Goal: Find specific page/section: Find specific page/section

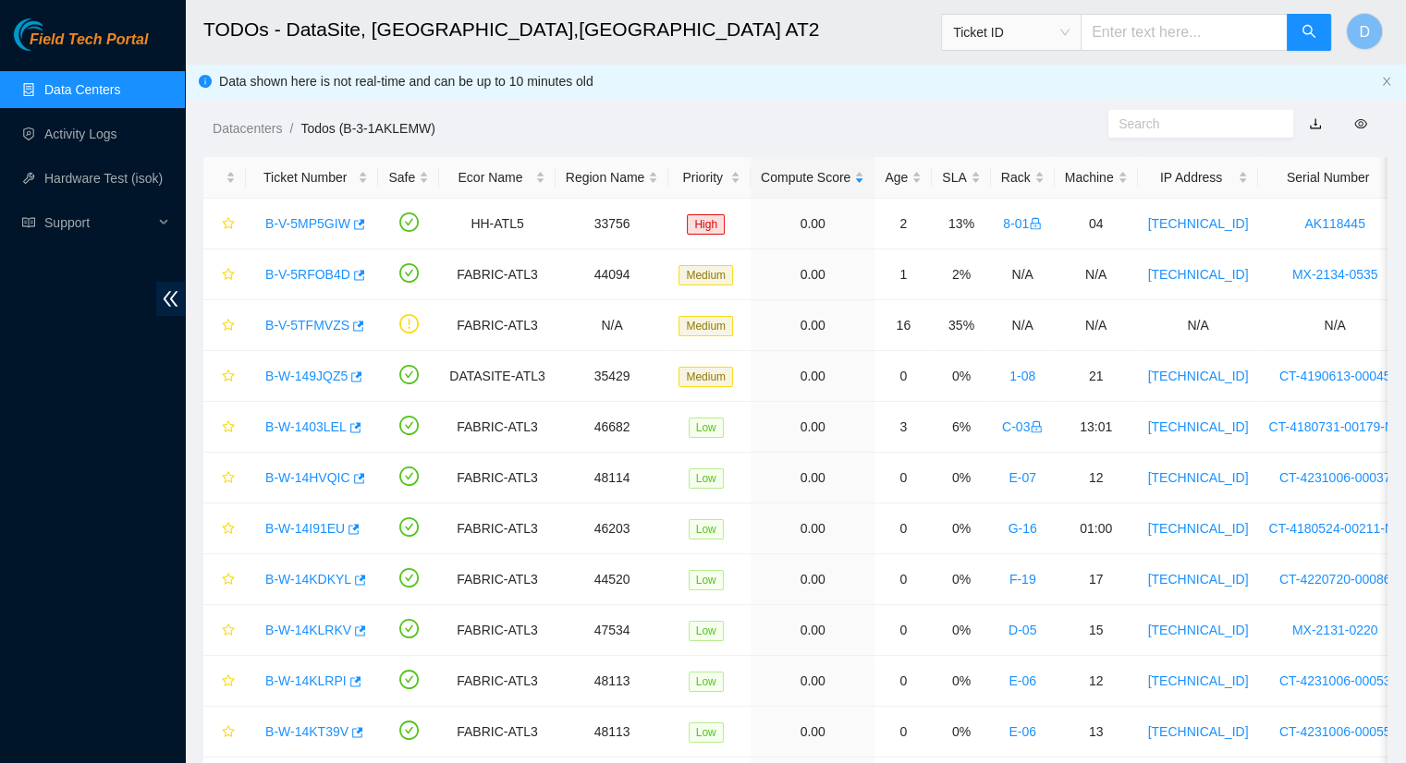
click at [120, 92] on link "Data Centers" at bounding box center [82, 89] width 76 height 15
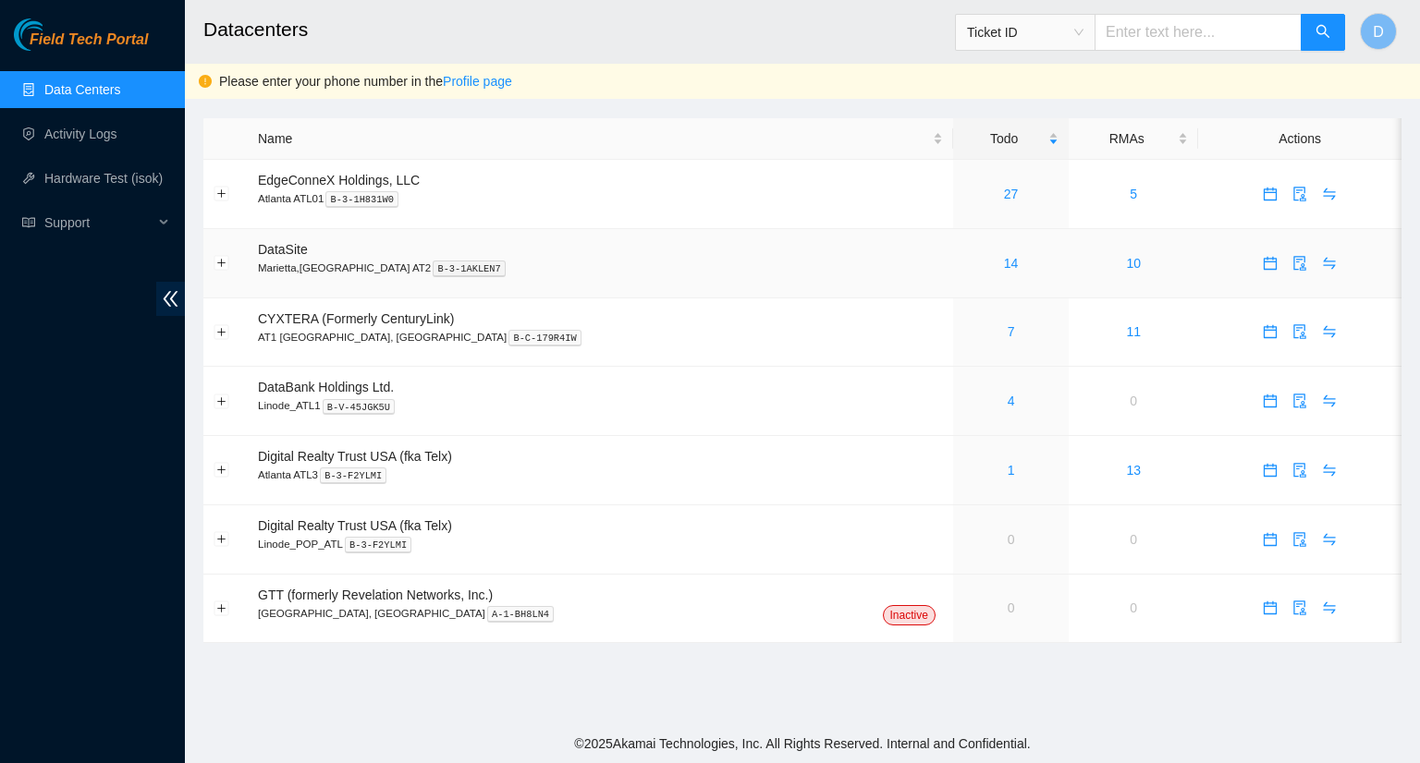
click at [963, 265] on div "14" at bounding box center [1010, 263] width 95 height 20
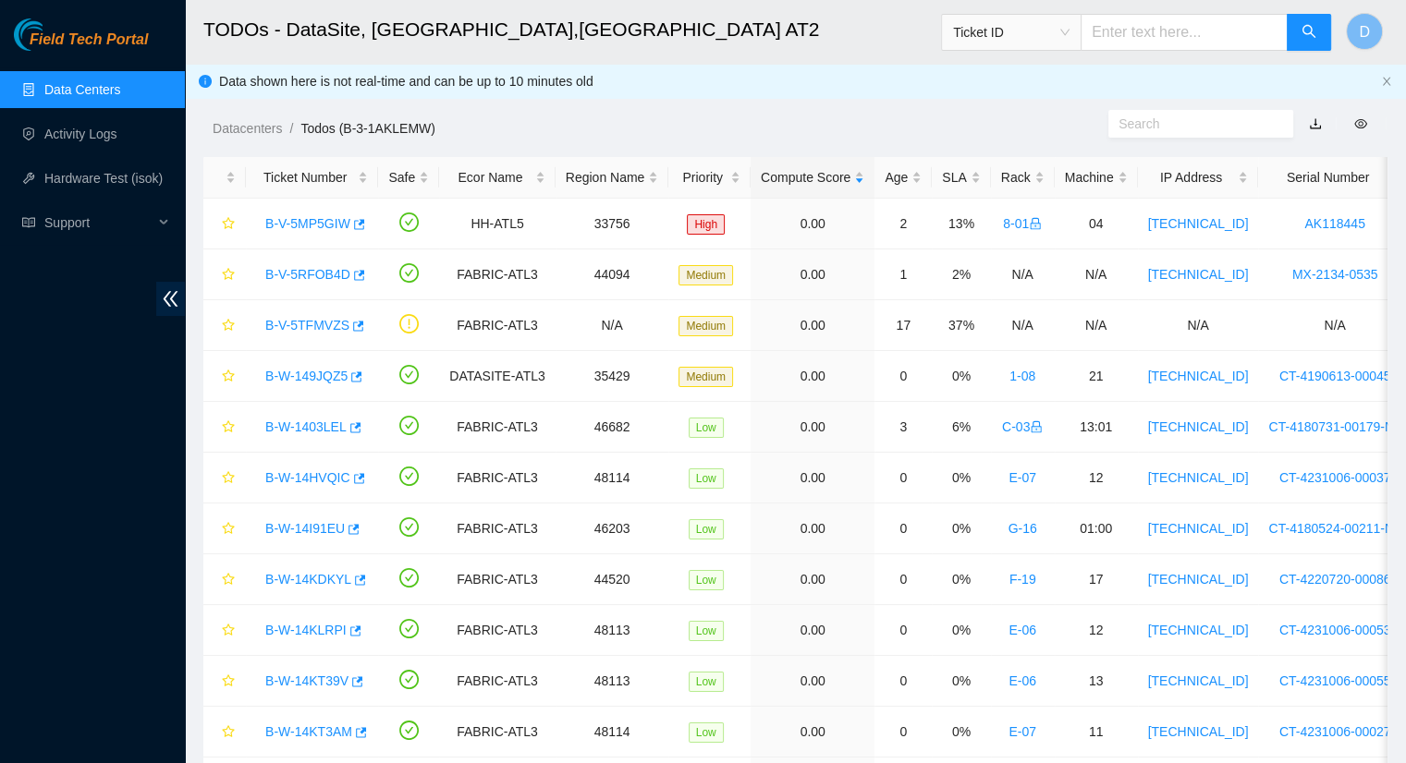
click at [85, 92] on link "Data Centers" at bounding box center [82, 89] width 76 height 15
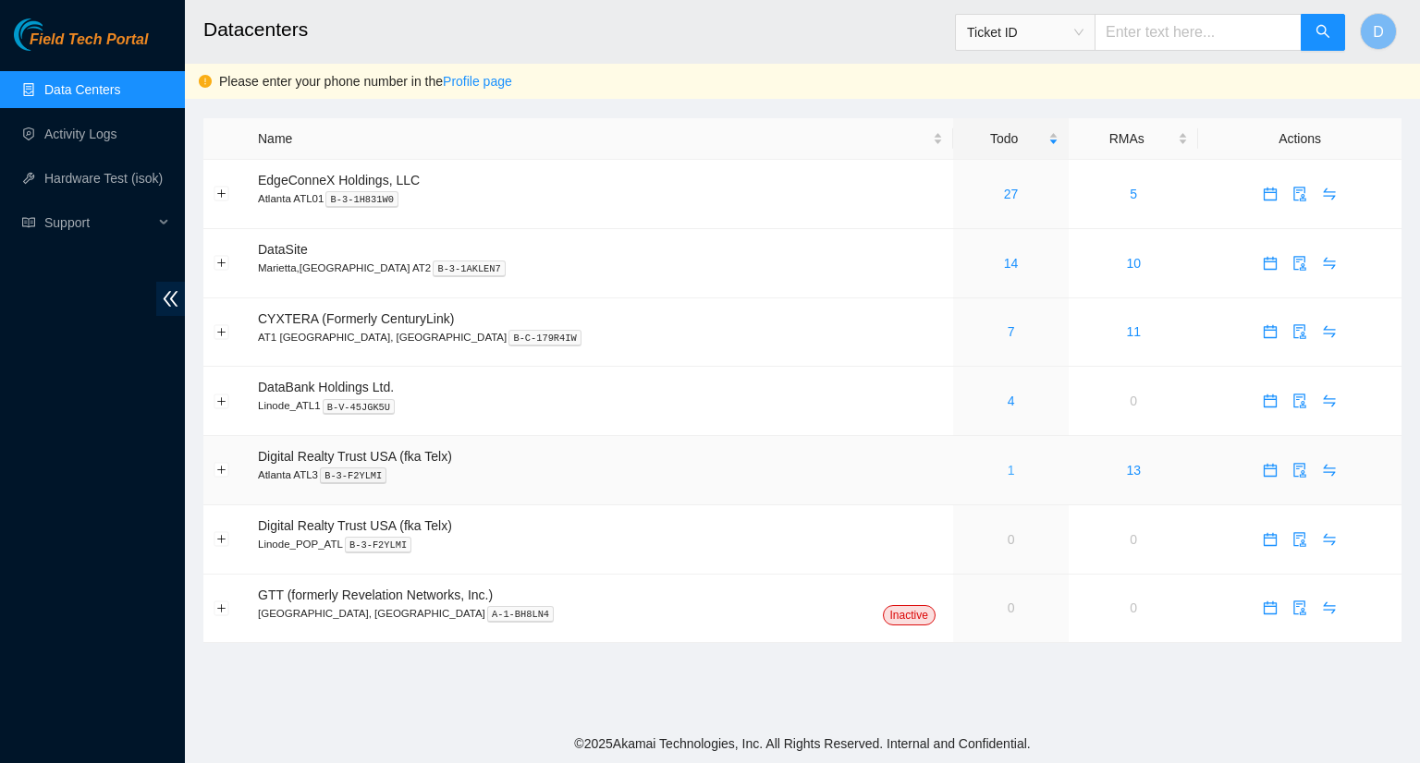
click at [1007, 465] on link "1" at bounding box center [1010, 470] width 7 height 15
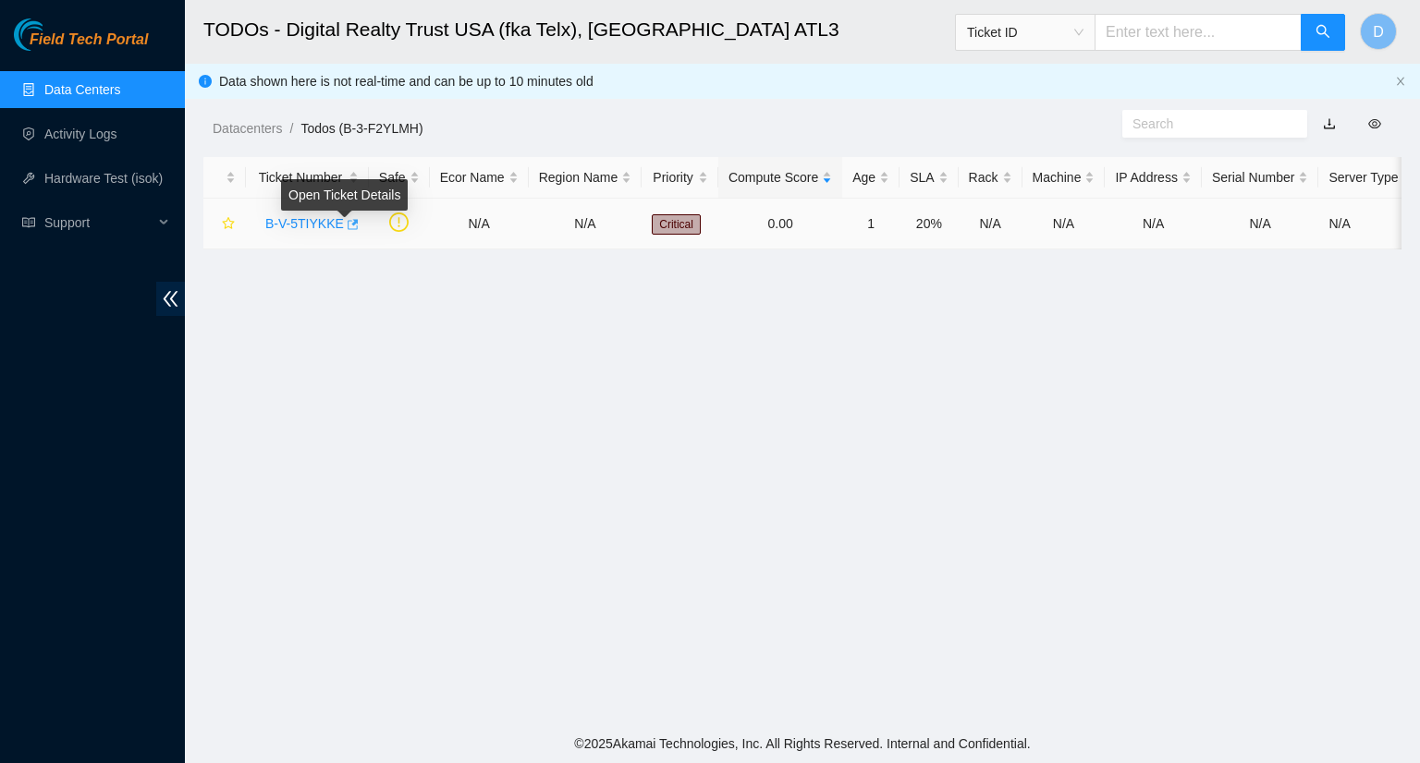
click at [348, 229] on icon "button" at bounding box center [353, 224] width 11 height 10
click at [95, 97] on link "Data Centers" at bounding box center [82, 89] width 76 height 15
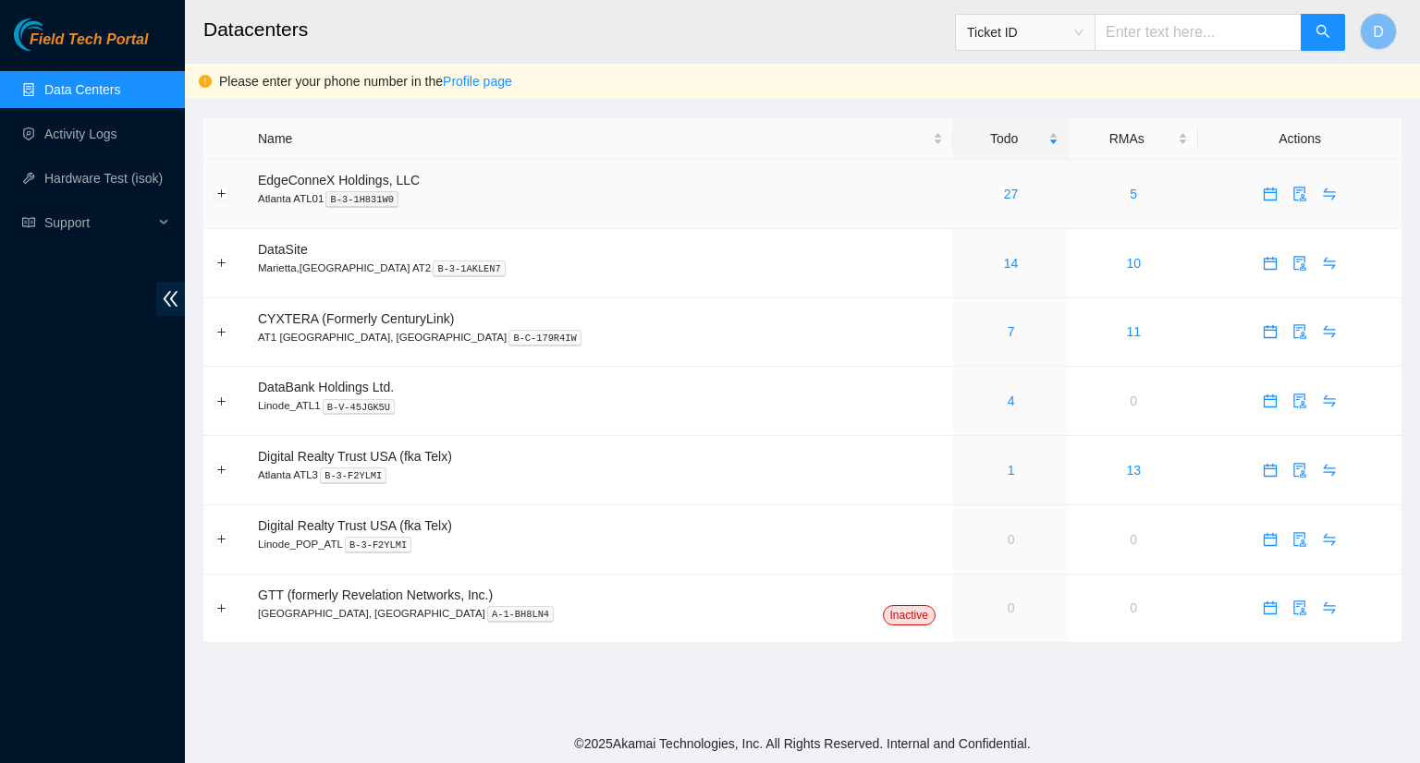
click at [355, 175] on span "EdgeConneX Holdings, LLC" at bounding box center [339, 180] width 162 height 15
click at [1004, 197] on link "27" at bounding box center [1011, 194] width 15 height 15
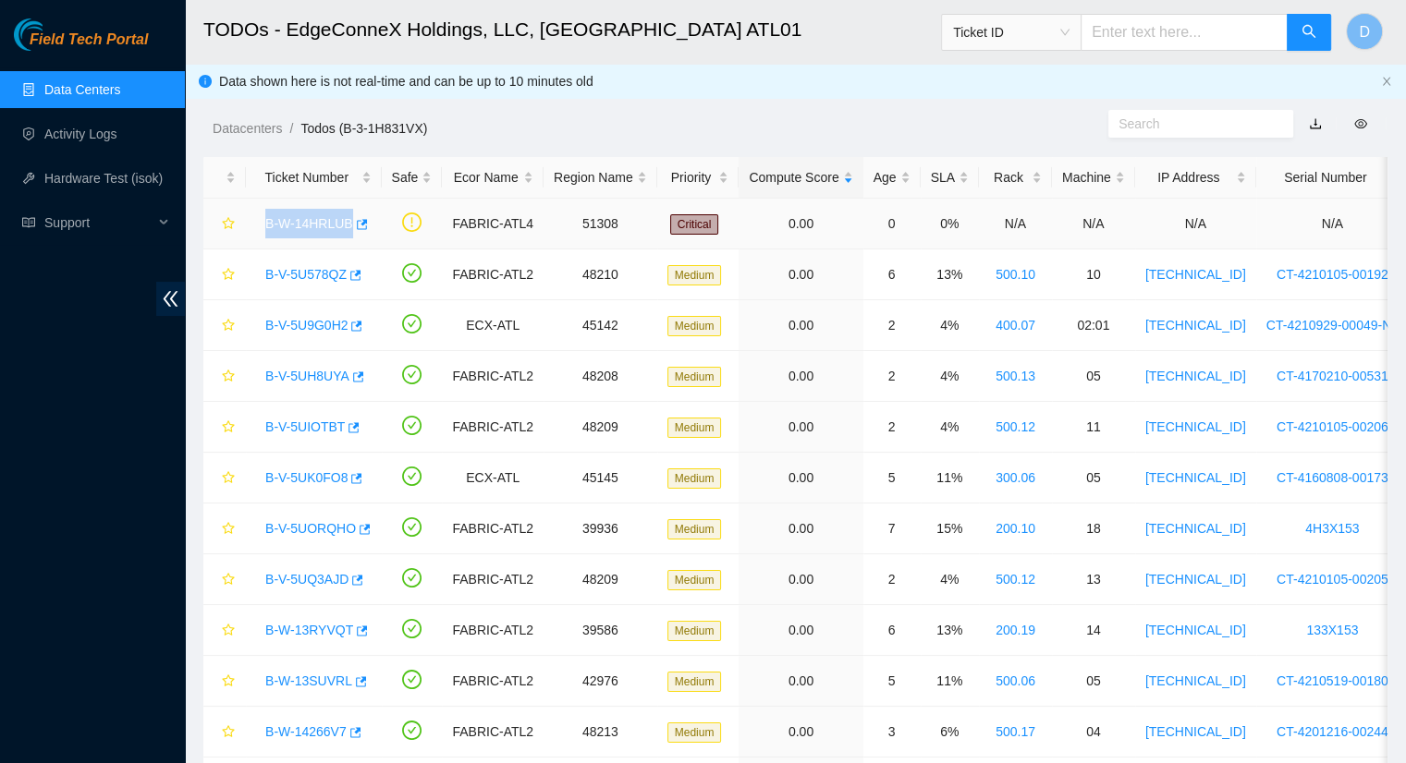
drag, startPoint x: 261, startPoint y: 225, endPoint x: 344, endPoint y: 243, distance: 85.2
click at [344, 243] on td "B-W-14HRLUB" at bounding box center [314, 224] width 136 height 51
copy link "B-W-14HRLUB"
click at [355, 228] on icon "button" at bounding box center [360, 224] width 13 height 13
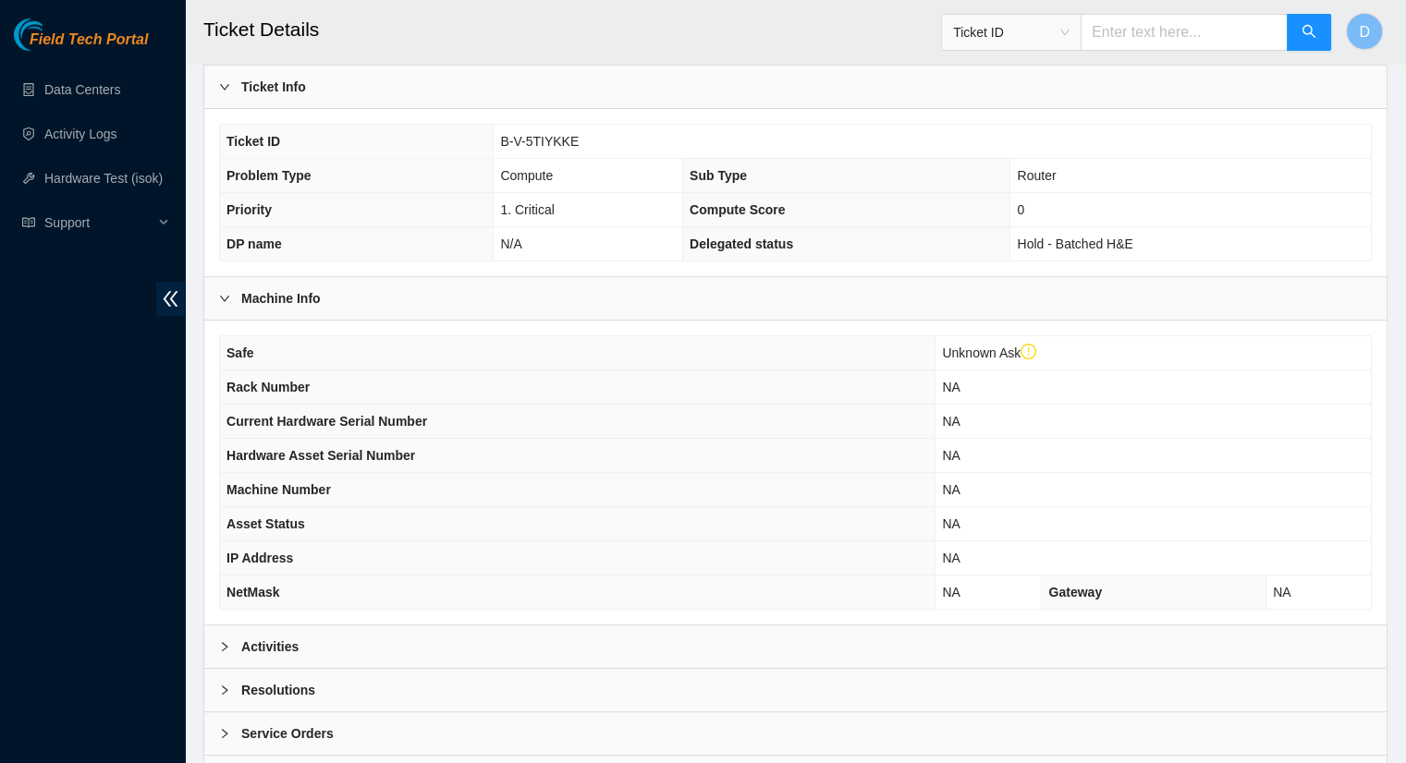
scroll to position [462, 0]
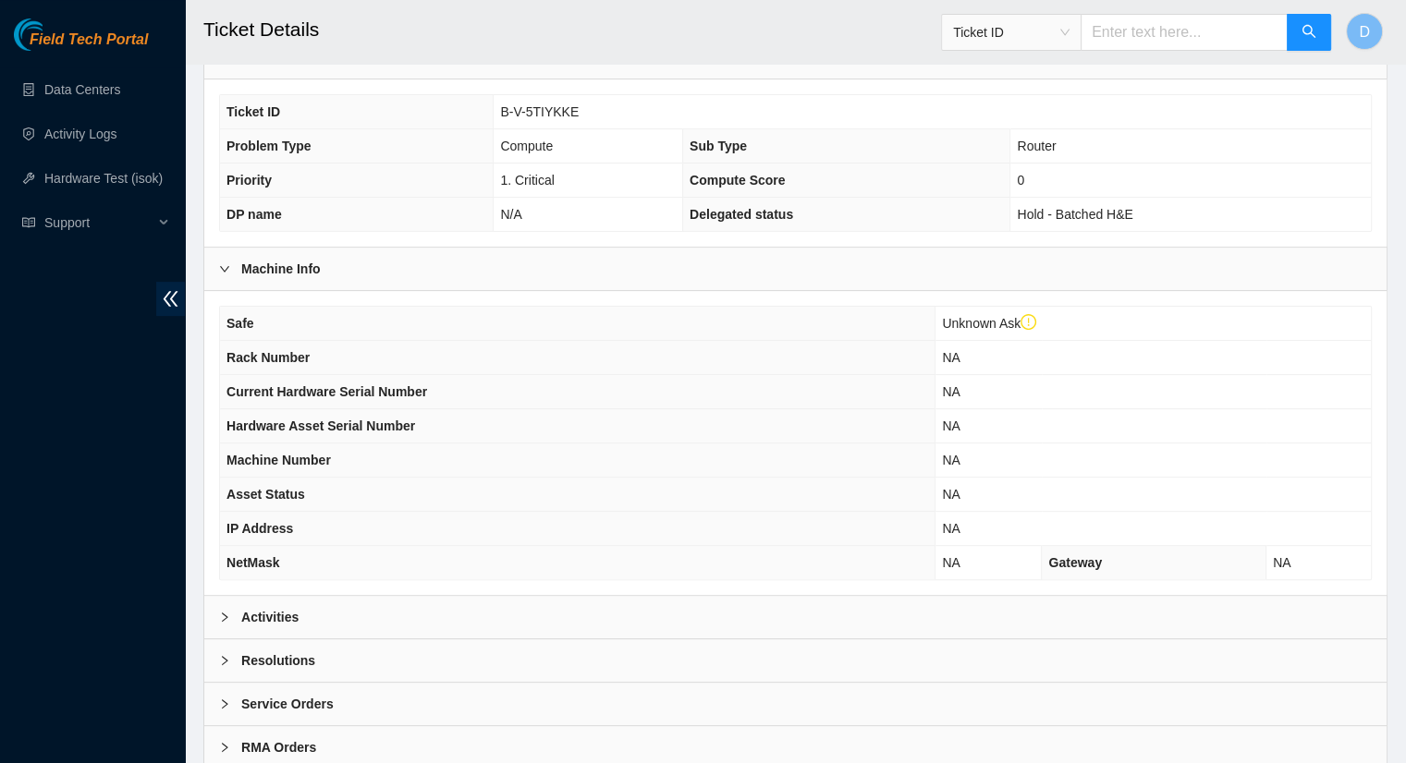
click at [318, 624] on div "Activities" at bounding box center [795, 617] width 1182 height 43
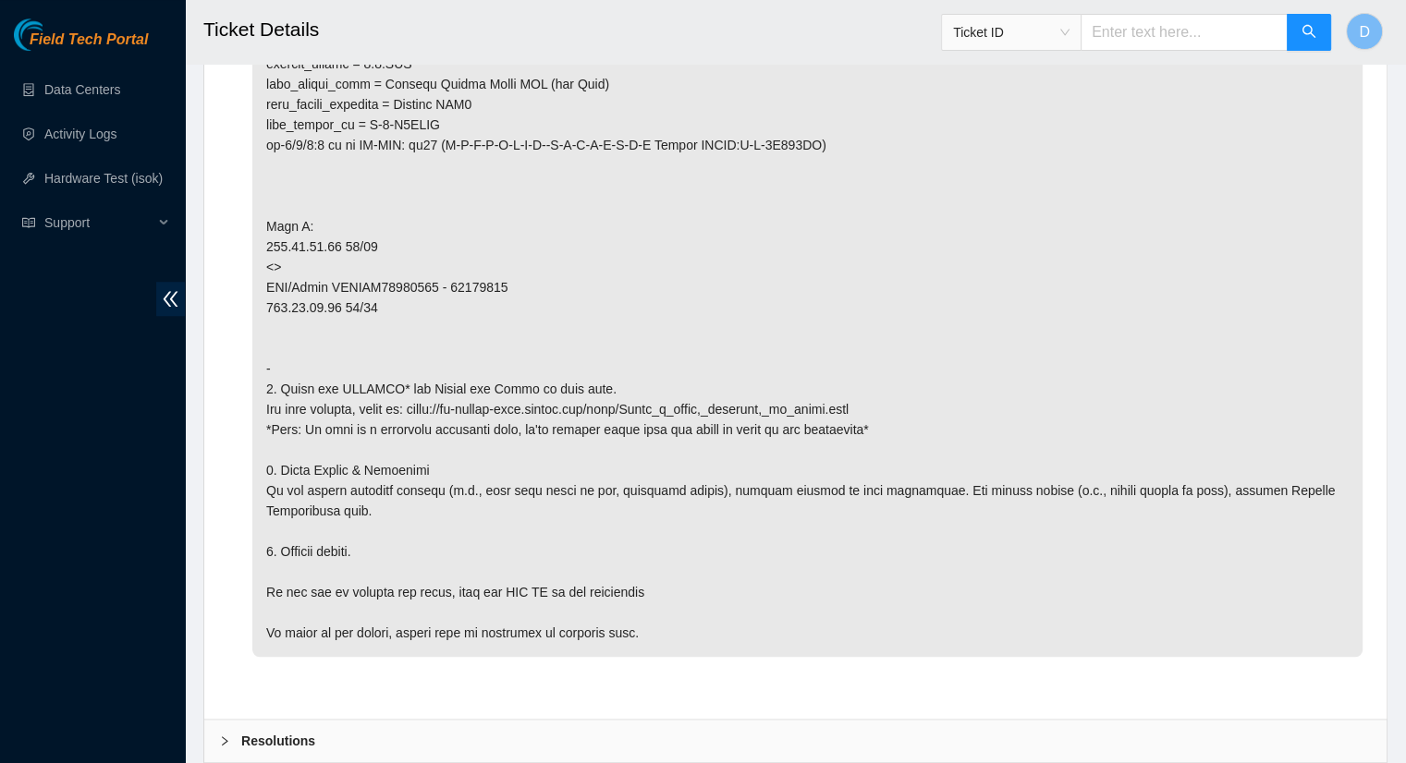
scroll to position [1202, 0]
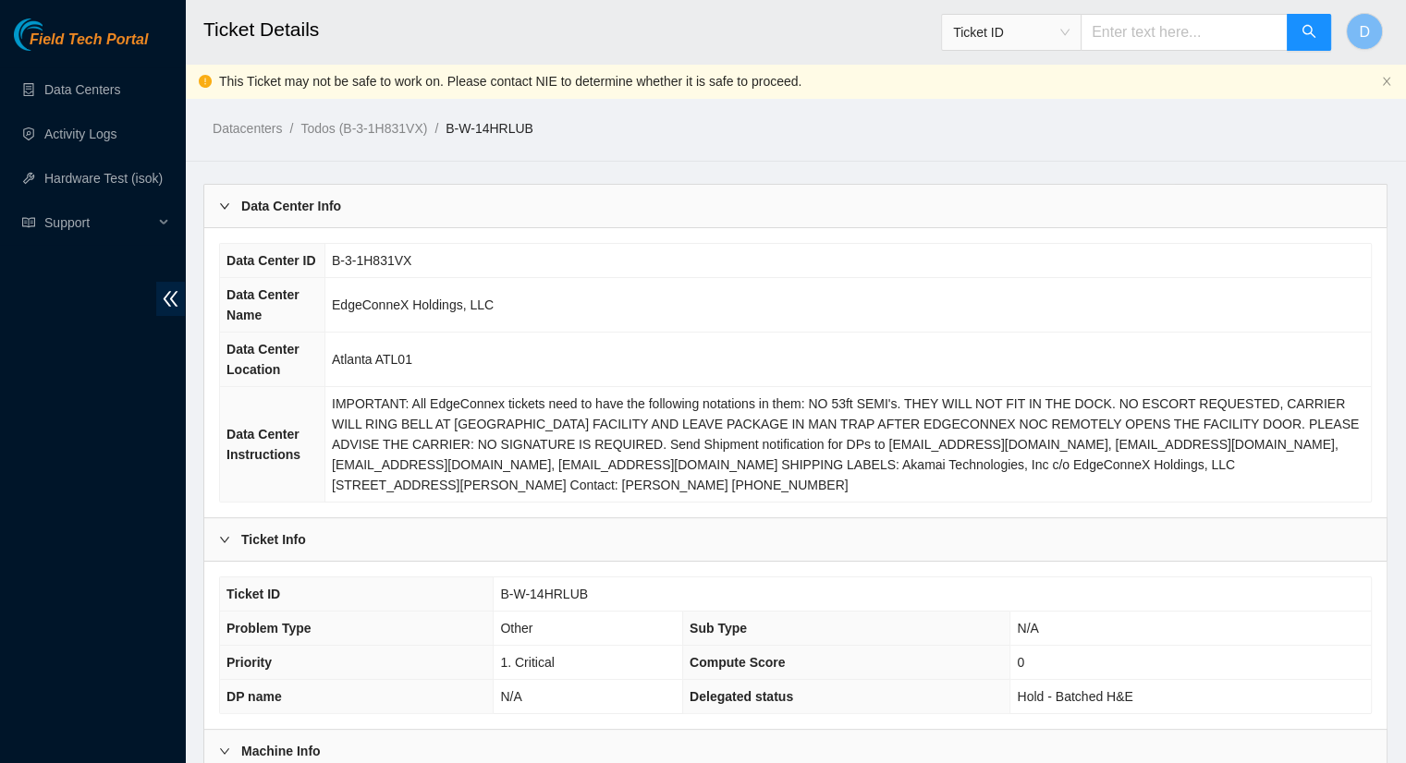
scroll to position [520, 0]
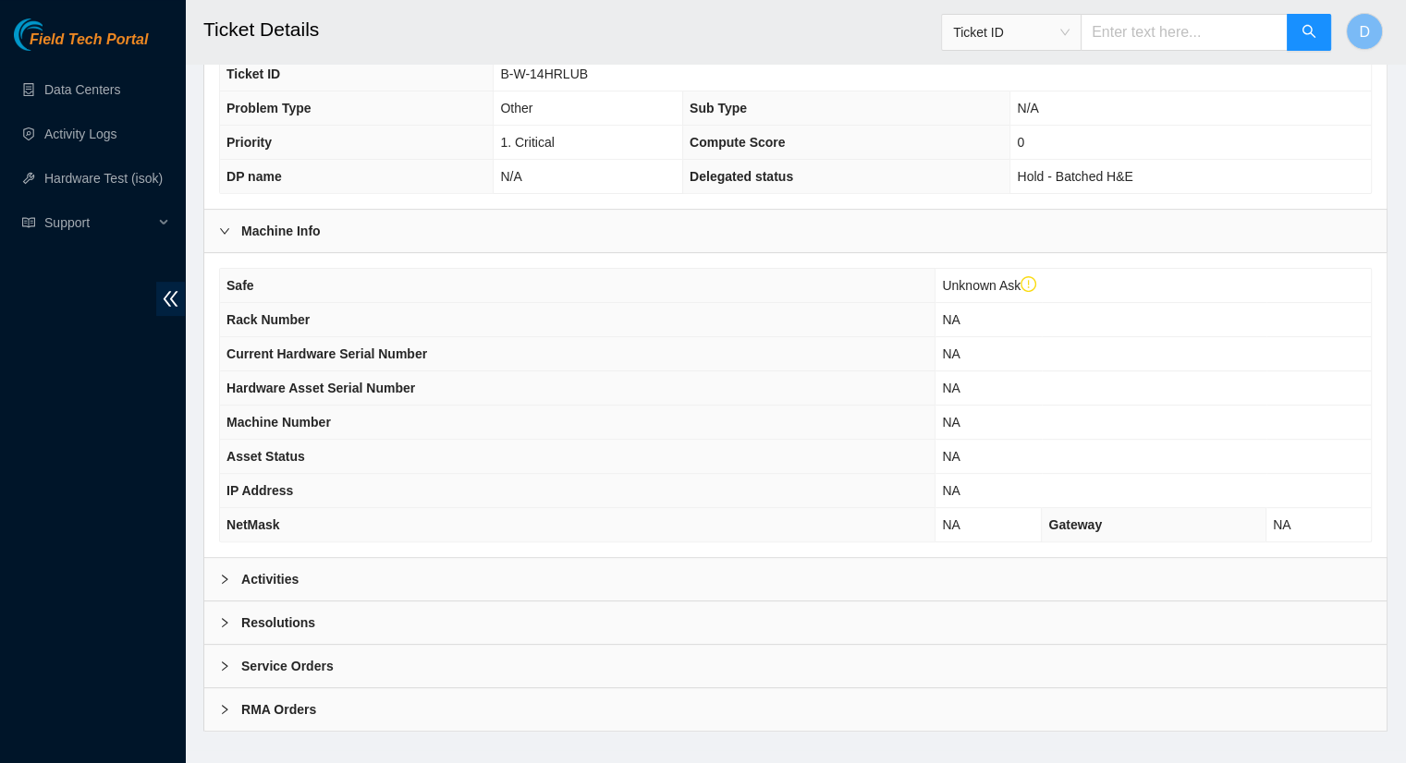
click at [311, 564] on div "Activities" at bounding box center [795, 579] width 1182 height 43
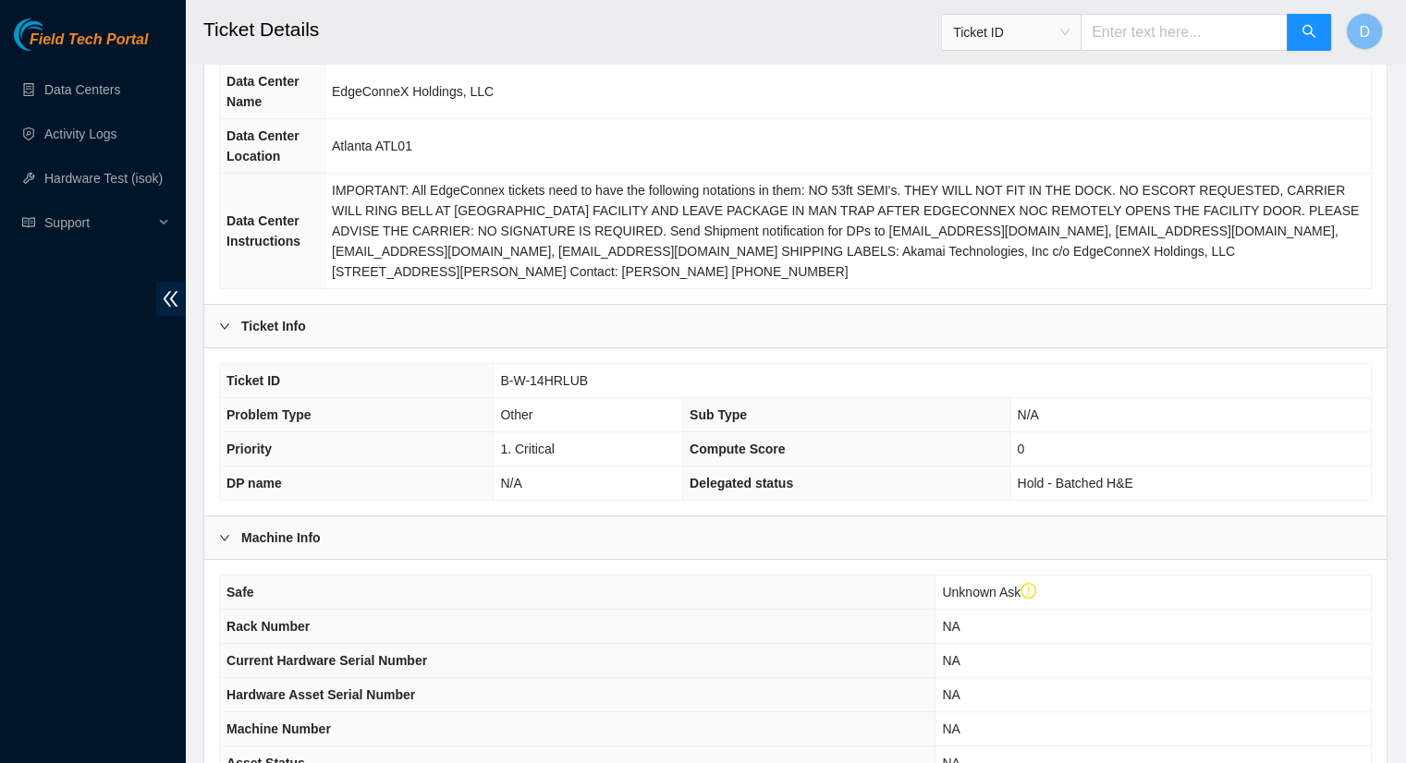
scroll to position [0, 0]
